Goal: Navigation & Orientation: Find specific page/section

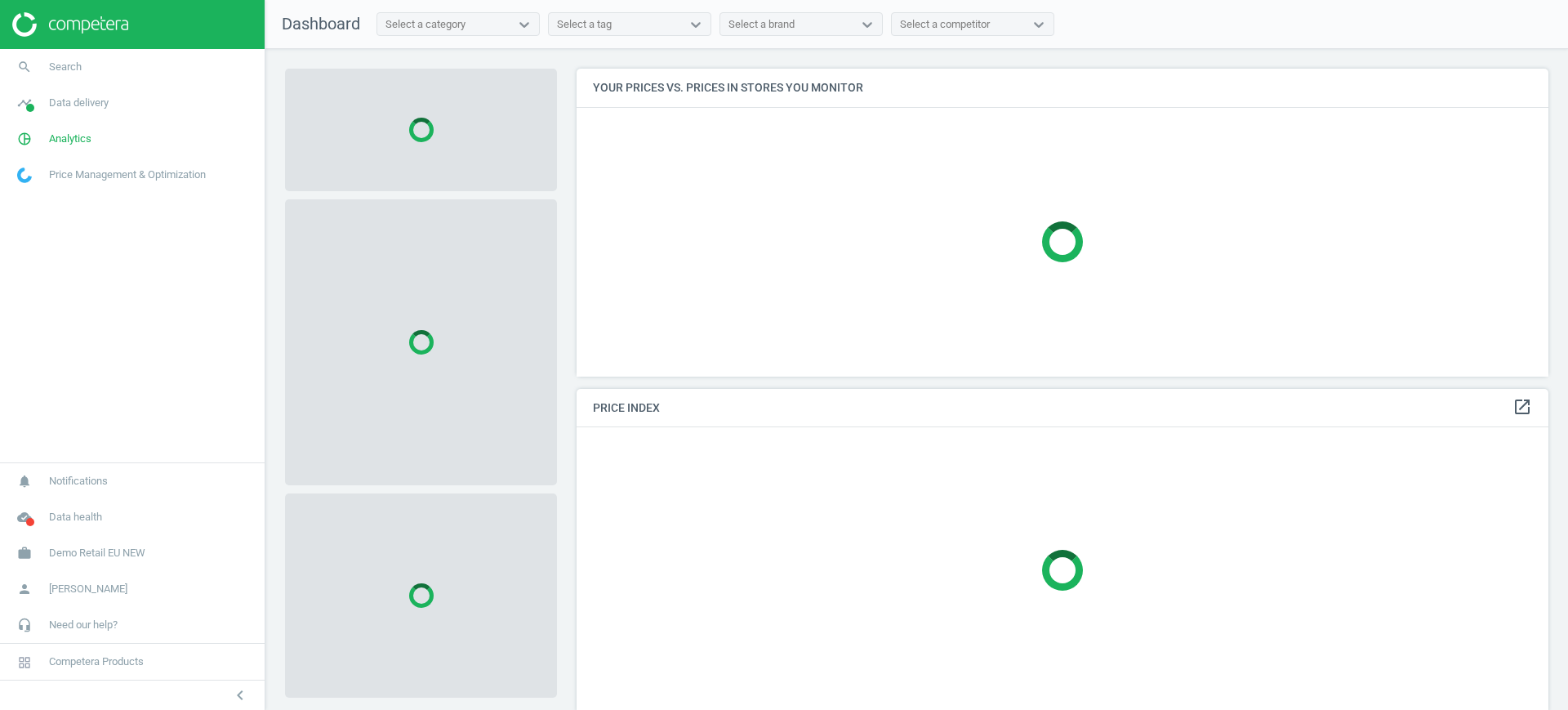
scroll to position [339, 988]
click at [58, 554] on span "Demo Retail EU NEW" at bounding box center [96, 552] width 96 height 14
click at [41, 500] on span "Switch campaign" at bounding box center [54, 506] width 73 height 13
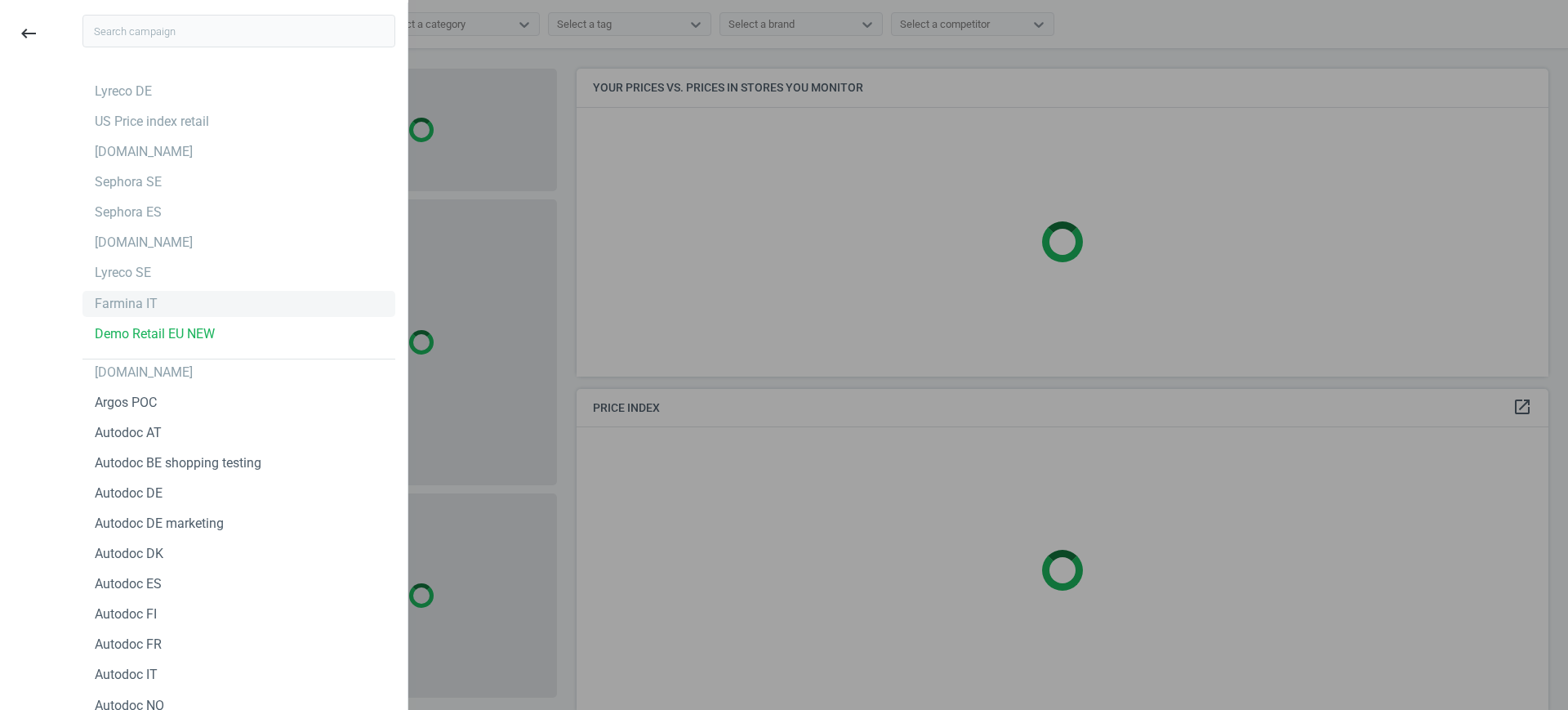
click at [133, 302] on div "Farmina IT" at bounding box center [126, 304] width 63 height 18
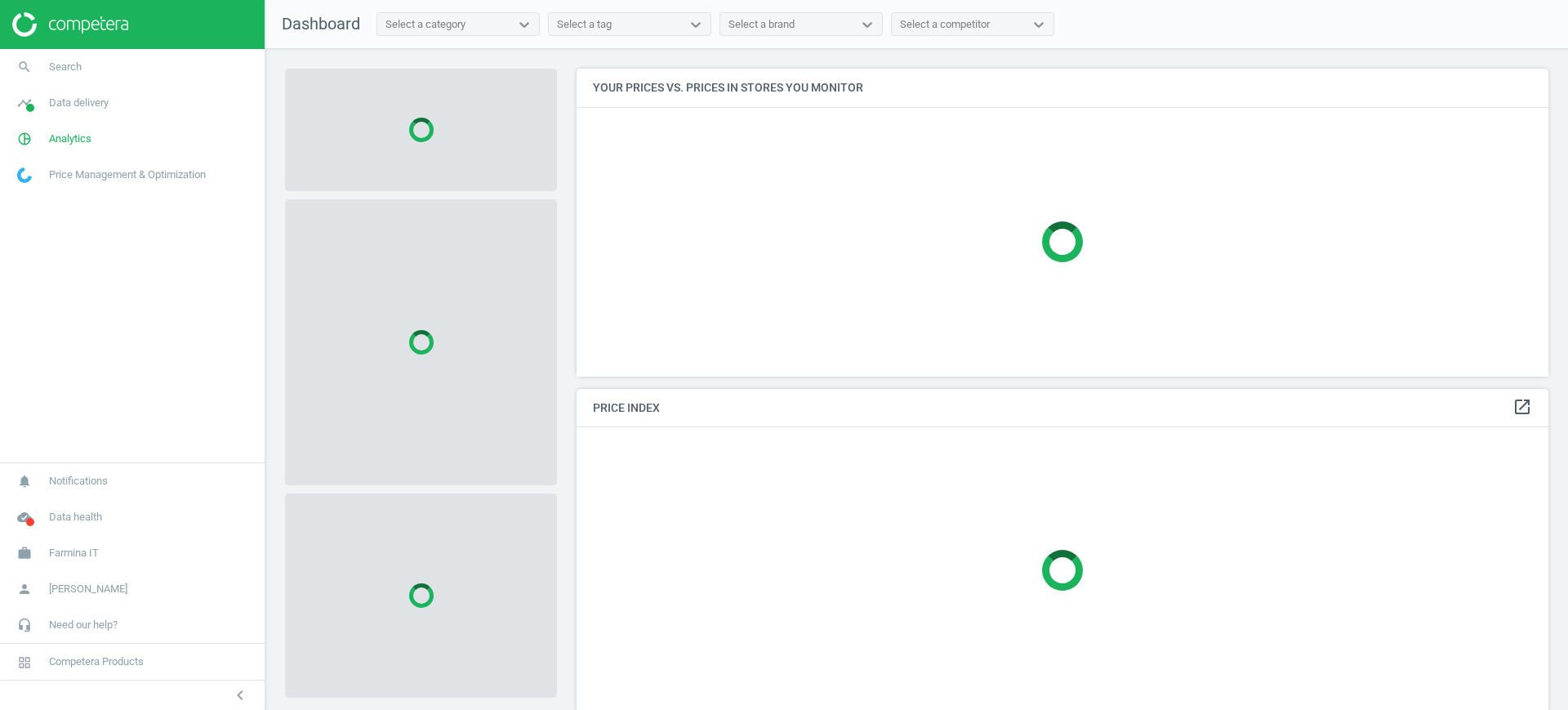
scroll to position [339, 988]
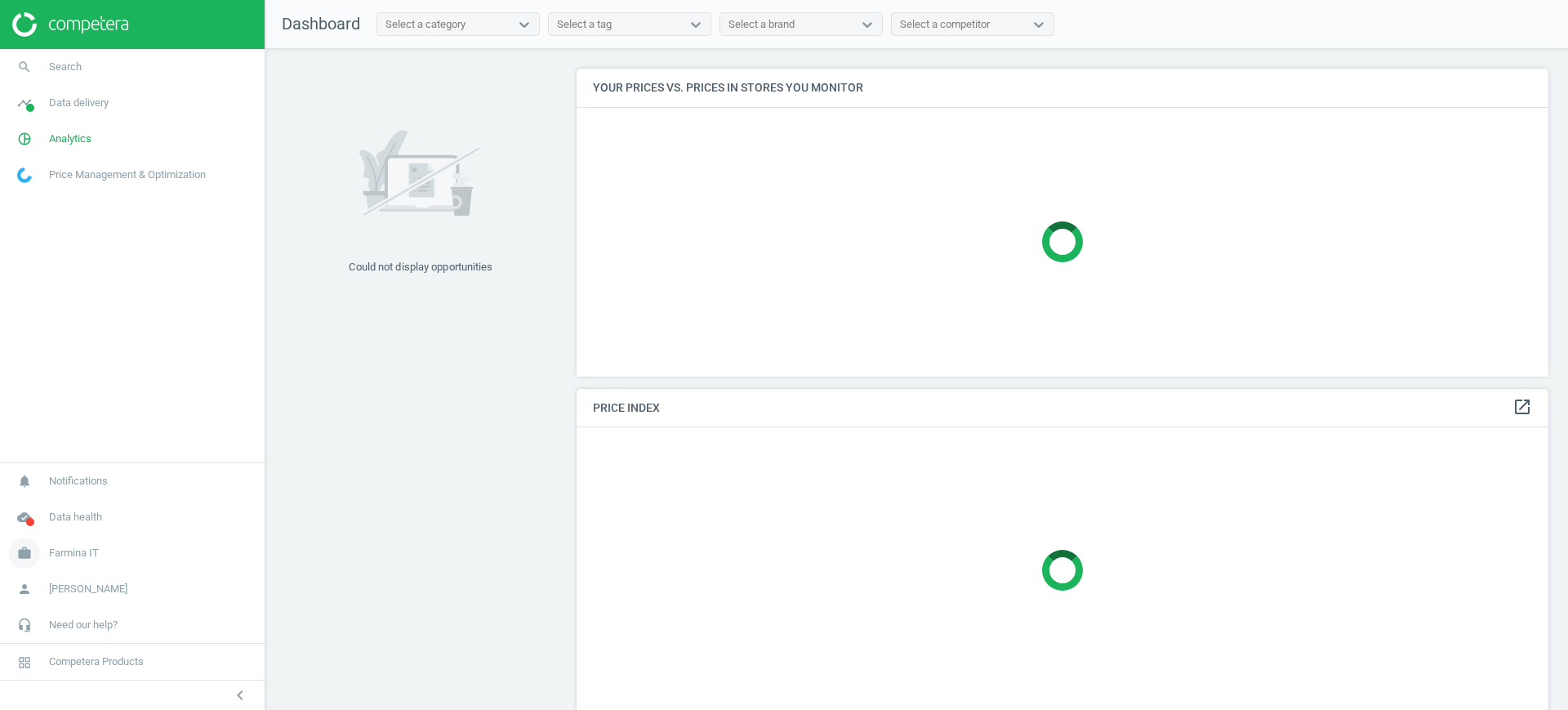
click at [82, 556] on span "Farmina IT" at bounding box center [74, 552] width 50 height 14
click at [61, 527] on span "Campaign settings" at bounding box center [58, 529] width 80 height 13
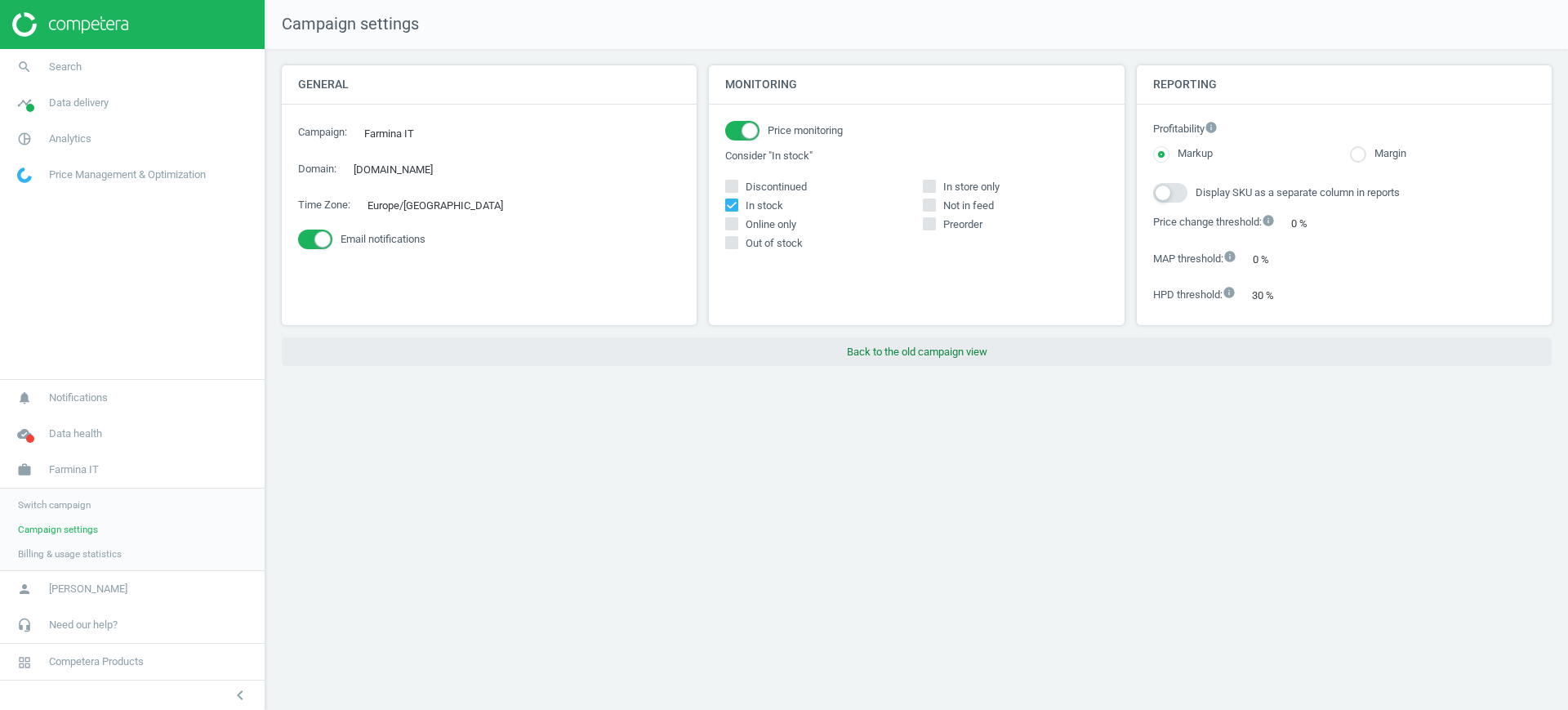
click at [822, 353] on button "Back to the old campaign view" at bounding box center [917, 352] width 1270 height 30
